Goal: Task Accomplishment & Management: Complete application form

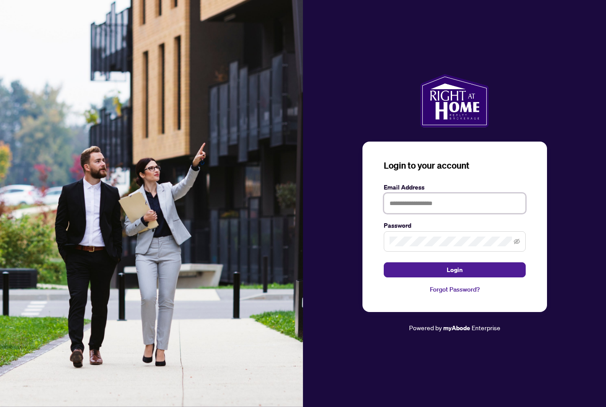
click at [433, 213] on input "text" at bounding box center [455, 203] width 142 height 20
type input "**********"
click at [454, 277] on button "Login" at bounding box center [455, 269] width 142 height 15
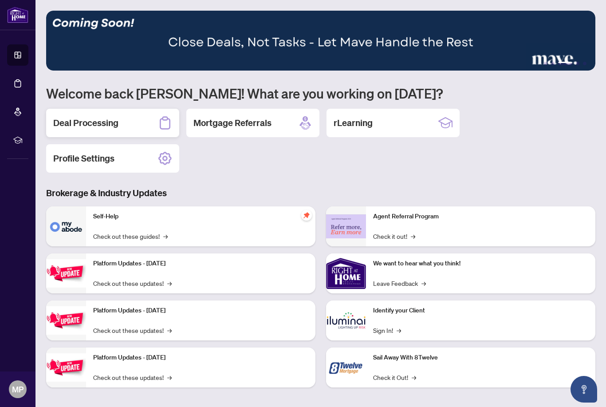
click at [111, 127] on h2 "Deal Processing" at bounding box center [85, 123] width 65 height 12
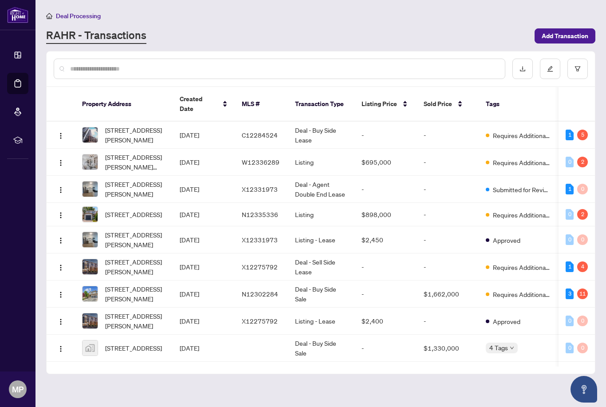
click at [154, 125] on span "[STREET_ADDRESS][PERSON_NAME]" at bounding box center [135, 135] width 60 height 20
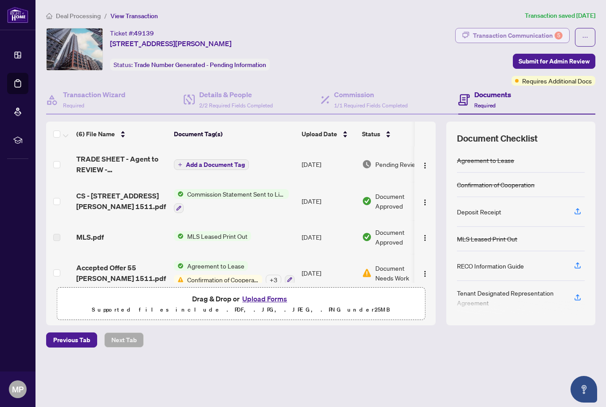
click at [549, 37] on div "Transaction Communication 5" at bounding box center [518, 35] width 90 height 14
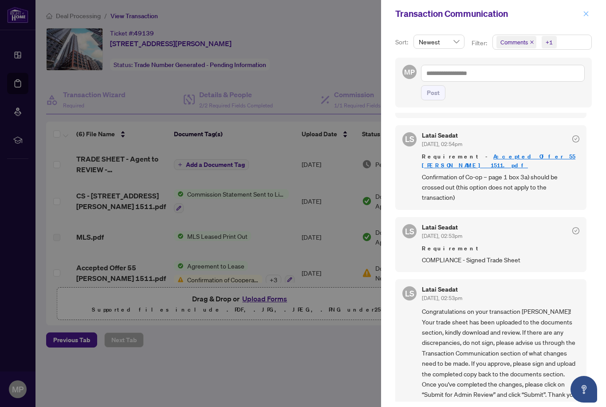
click at [588, 16] on icon "close" at bounding box center [586, 14] width 6 height 6
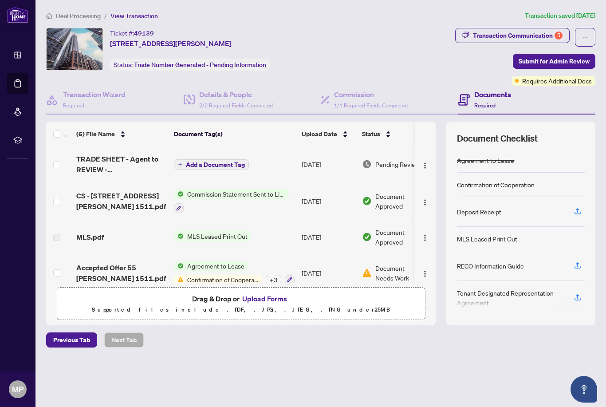
click at [117, 166] on span "TRADE SHEET - Agent to REVIEW - [STREET_ADDRESS][PERSON_NAME]pdf" at bounding box center [121, 163] width 90 height 21
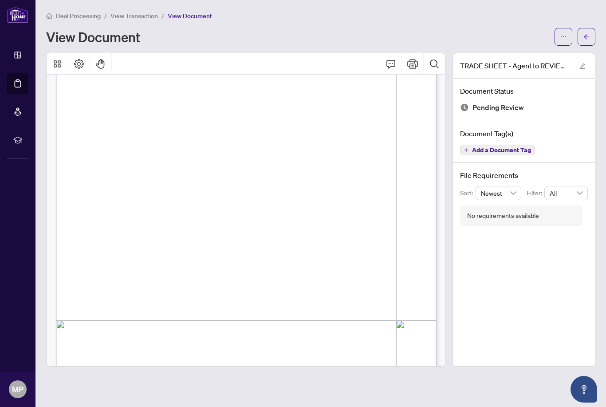
scroll to position [110, 0]
click at [564, 37] on icon "ellipsis" at bounding box center [563, 37] width 6 height 6
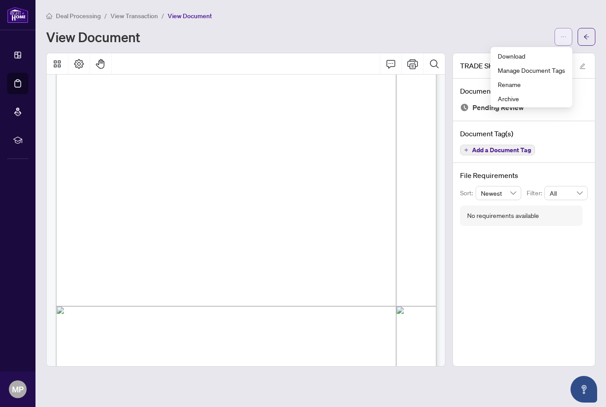
scroll to position [118, 0]
click at [523, 59] on span "Download" at bounding box center [530, 56] width 67 height 10
click at [140, 9] on main "Deal Processing / View Transaction / View Document View Document TRADE SHEET - …" at bounding box center [320, 203] width 570 height 407
click at [141, 18] on span "View Transaction" at bounding box center [133, 16] width 47 height 8
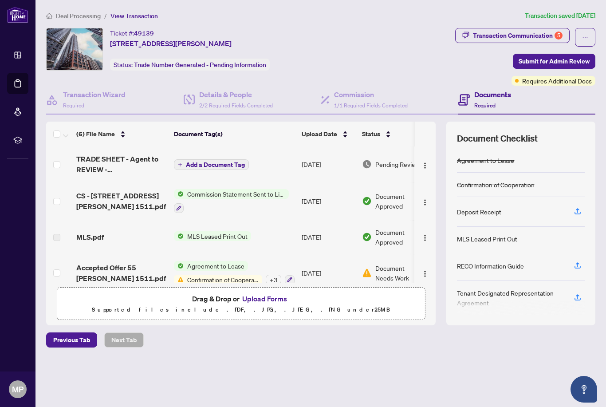
click at [254, 304] on button "Upload Forms" at bounding box center [264, 299] width 50 height 12
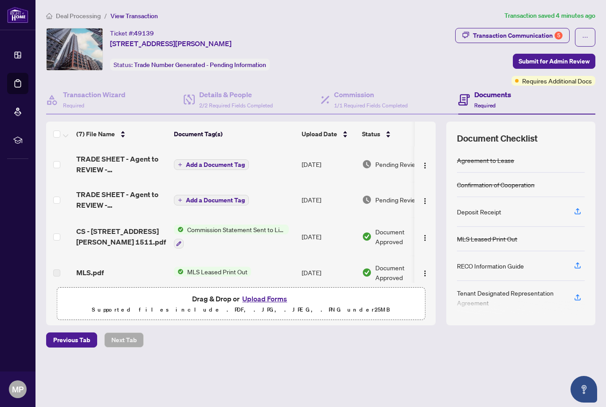
click at [71, 19] on span "Deal Processing" at bounding box center [78, 16] width 45 height 8
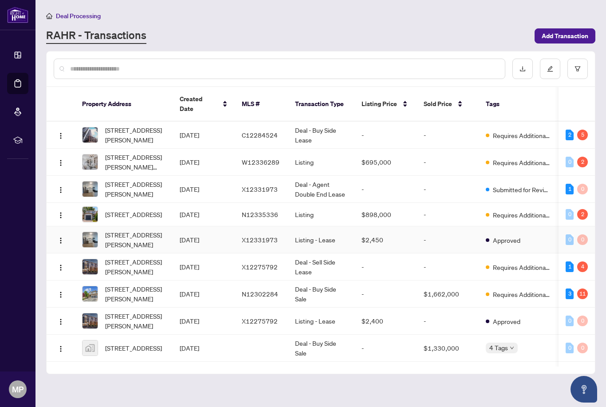
click at [129, 232] on span "[STREET_ADDRESS][PERSON_NAME]" at bounding box center [135, 240] width 60 height 20
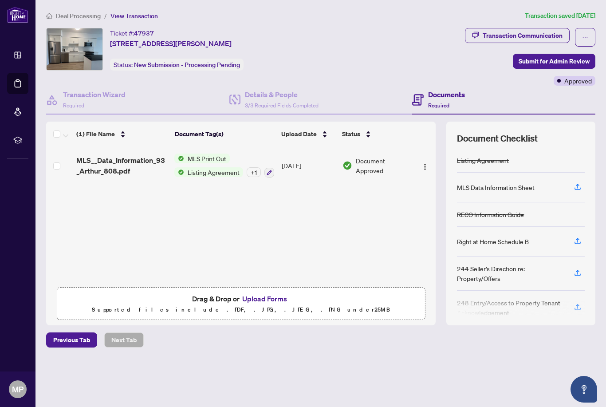
scroll to position [5, 0]
click at [200, 153] on span "MLS Print Out" at bounding box center [207, 158] width 46 height 10
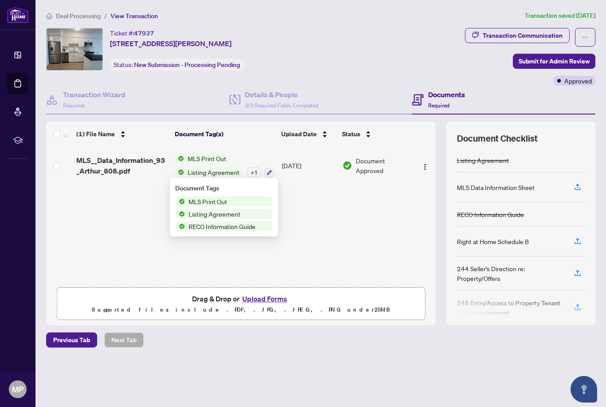
click at [312, 219] on div "(1) File Name Document Tag(s) Upload Date Status MLS__Data_Information_93_Arthu…" at bounding box center [240, 223] width 389 height 204
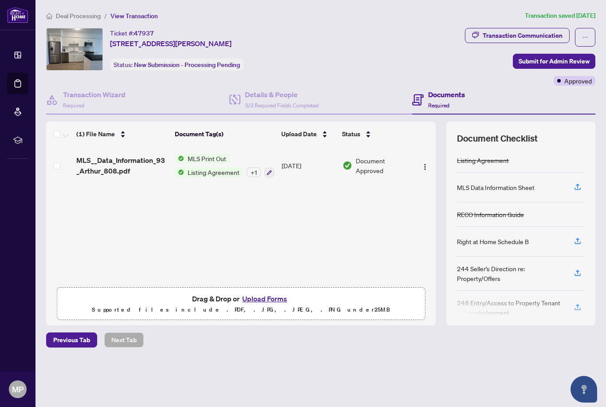
click at [271, 304] on button "Upload Forms" at bounding box center [264, 299] width 50 height 12
click at [266, 304] on button "Upload Forms" at bounding box center [264, 299] width 50 height 12
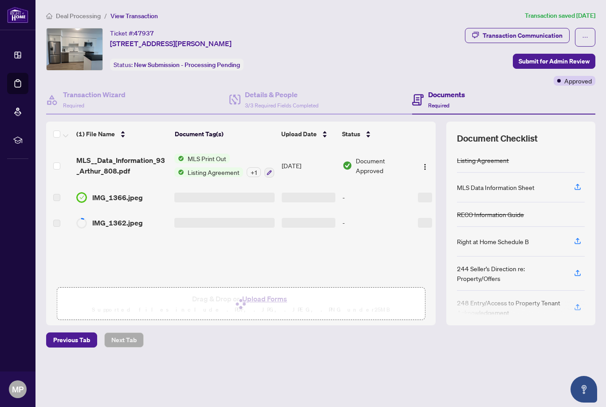
scroll to position [0, 0]
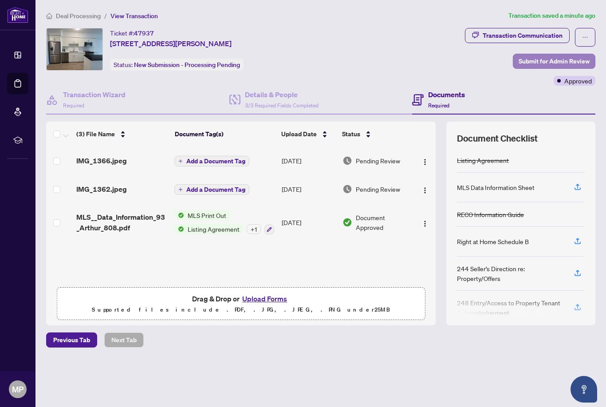
click at [551, 62] on span "Submit for Admin Review" at bounding box center [553, 61] width 71 height 14
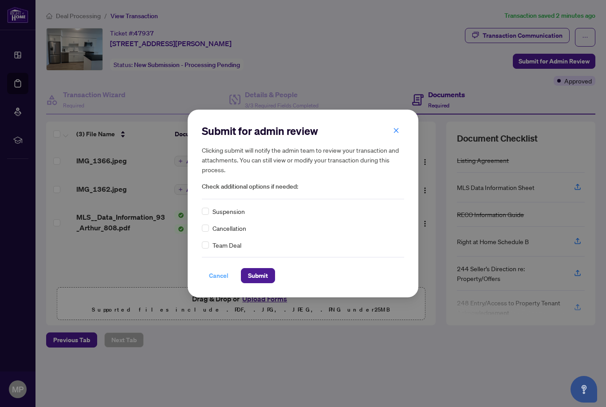
click at [219, 280] on span "Cancel" at bounding box center [219, 275] width 20 height 14
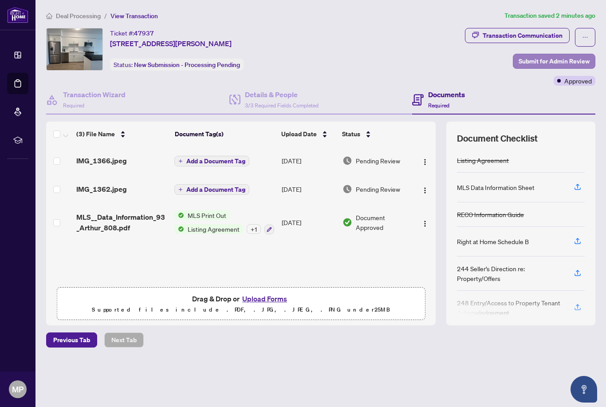
click at [562, 67] on span "Submit for Admin Review" at bounding box center [553, 61] width 71 height 14
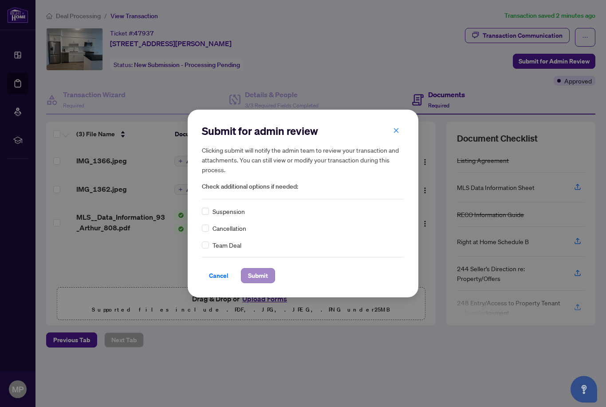
click at [263, 275] on span "Submit" at bounding box center [258, 275] width 20 height 14
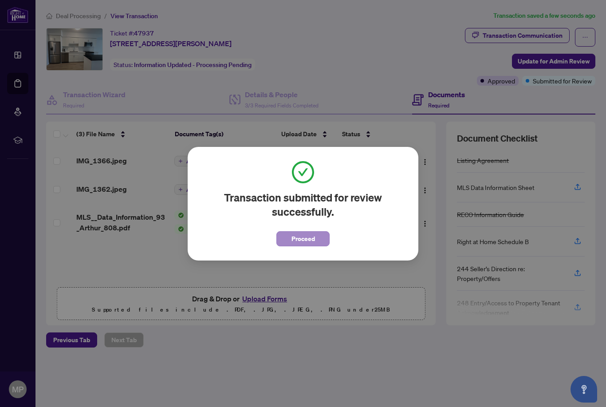
click at [303, 246] on button "Proceed" at bounding box center [302, 238] width 53 height 15
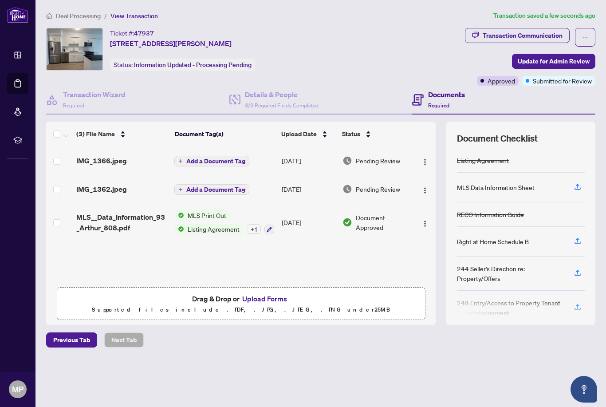
click at [65, 17] on span "Deal Processing" at bounding box center [78, 16] width 45 height 8
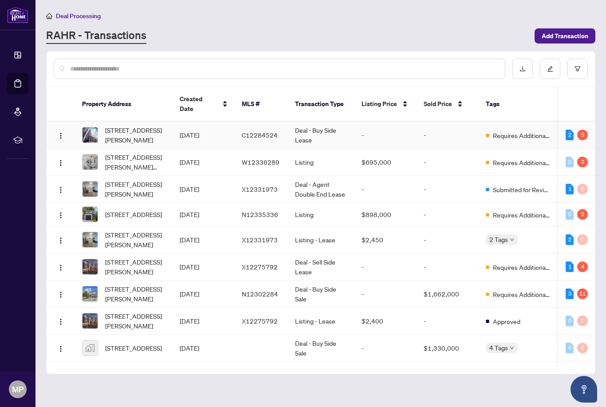
click at [141, 129] on span "[STREET_ADDRESS][PERSON_NAME]" at bounding box center [135, 135] width 60 height 20
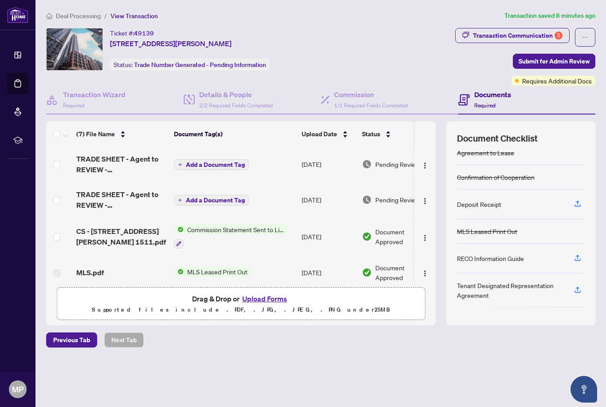
scroll to position [8, 0]
click at [267, 304] on button "Upload Forms" at bounding box center [264, 299] width 50 height 12
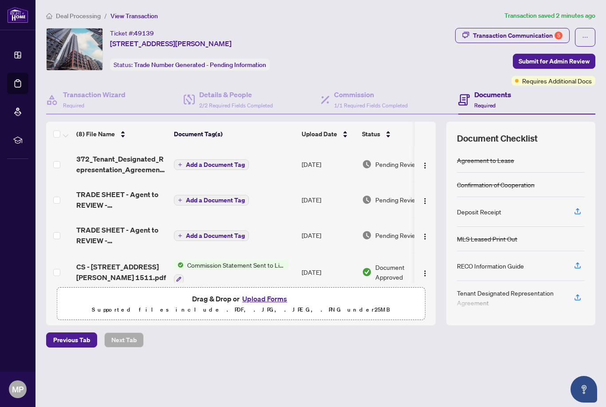
click at [273, 304] on button "Upload Forms" at bounding box center [264, 299] width 50 height 12
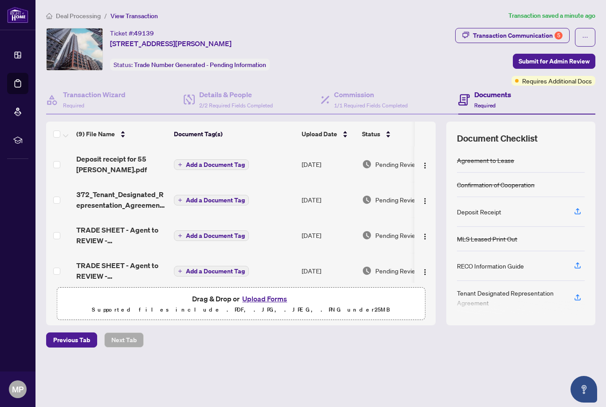
click at [114, 239] on span "TRADE SHEET - Agent to REVIEW - [STREET_ADDRESS][PERSON_NAME]pdf" at bounding box center [121, 234] width 90 height 21
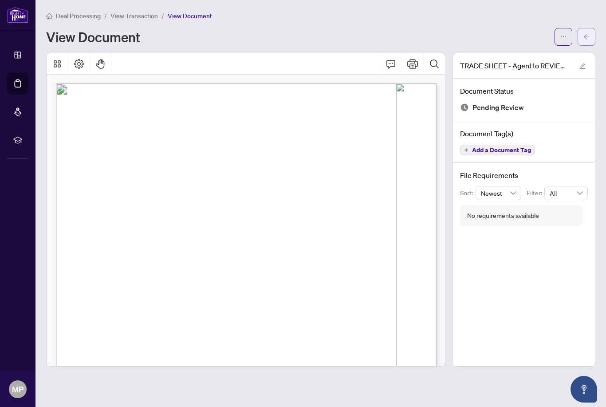
click at [582, 42] on button "button" at bounding box center [586, 37] width 18 height 18
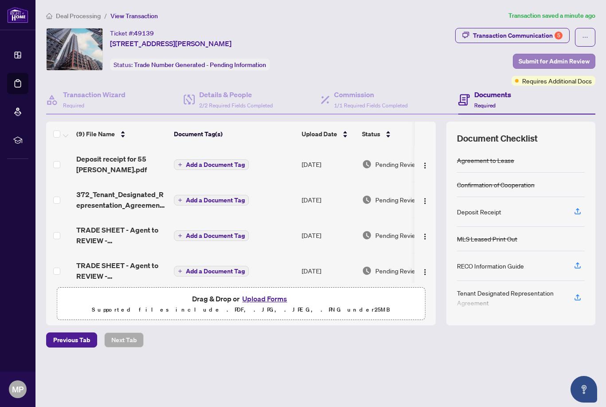
click at [559, 67] on span "Submit for Admin Review" at bounding box center [553, 61] width 71 height 14
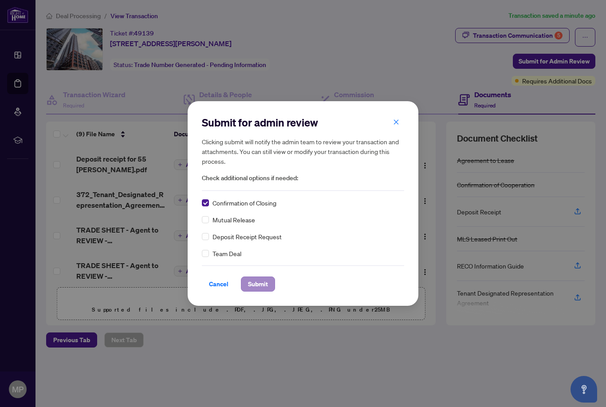
click at [259, 280] on span "Submit" at bounding box center [258, 284] width 20 height 14
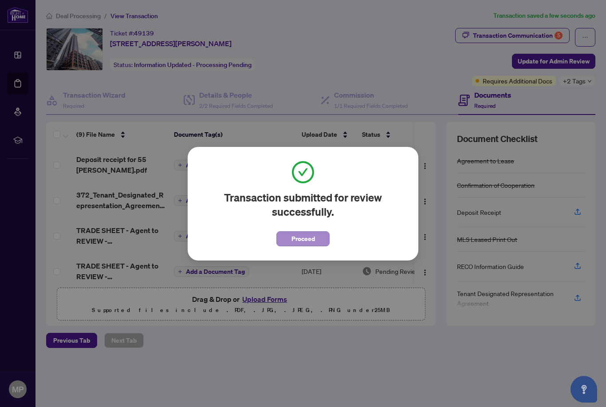
click at [309, 244] on span "Proceed" at bounding box center [302, 238] width 23 height 14
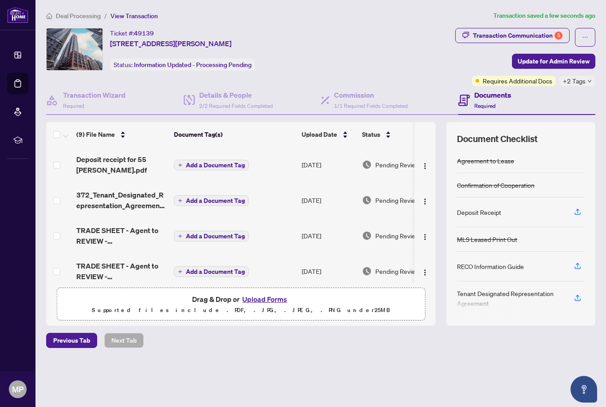
click at [78, 16] on span "Deal Processing" at bounding box center [78, 16] width 45 height 8
